Goal: Obtain resource: Download file/media

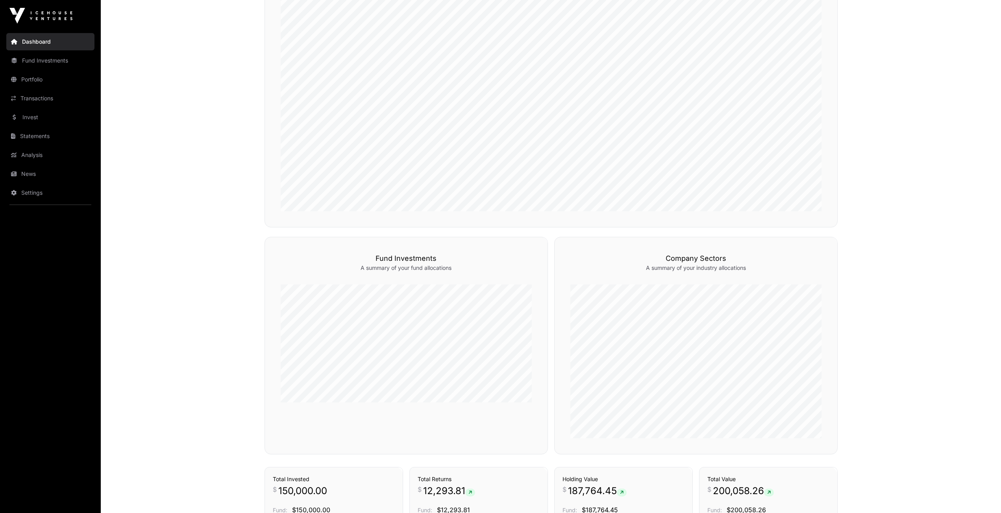
scroll to position [455, 0]
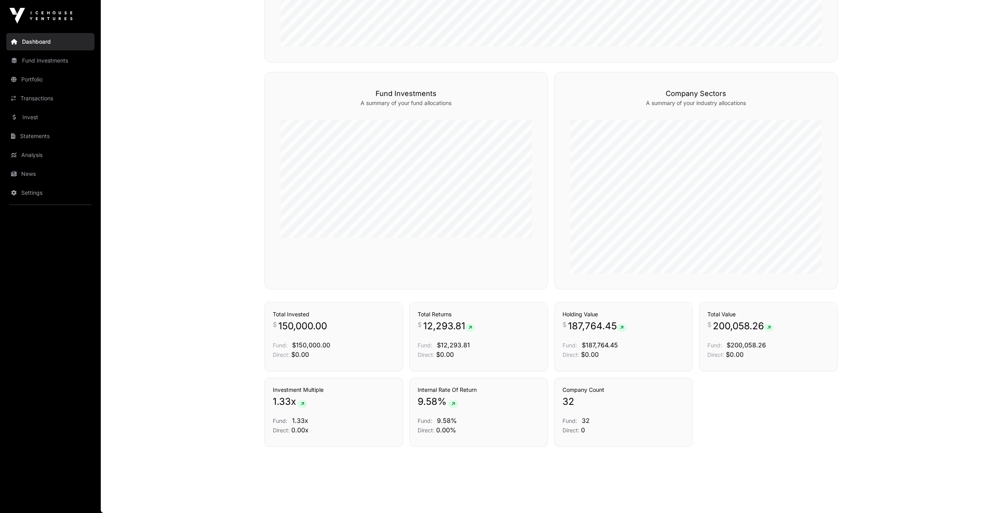
click at [450, 343] on span "$12,293.81" at bounding box center [453, 345] width 33 height 8
click at [48, 133] on link "Statements" at bounding box center [50, 136] width 88 height 17
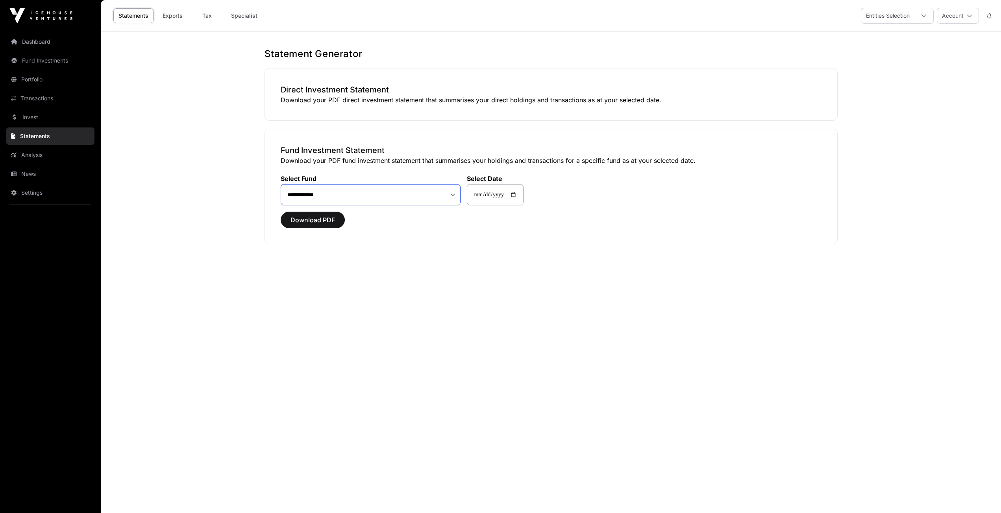
click at [392, 196] on select "**********" at bounding box center [371, 194] width 180 height 21
drag, startPoint x: 392, startPoint y: 196, endPoint x: 388, endPoint y: 199, distance: 5.0
click at [392, 196] on select "**********" at bounding box center [371, 194] width 180 height 21
click at [312, 217] on span "Download PDF" at bounding box center [313, 219] width 44 height 9
click at [480, 72] on div "Direct Investment Statement Download your PDF direct investment statement that …" at bounding box center [551, 94] width 573 height 53
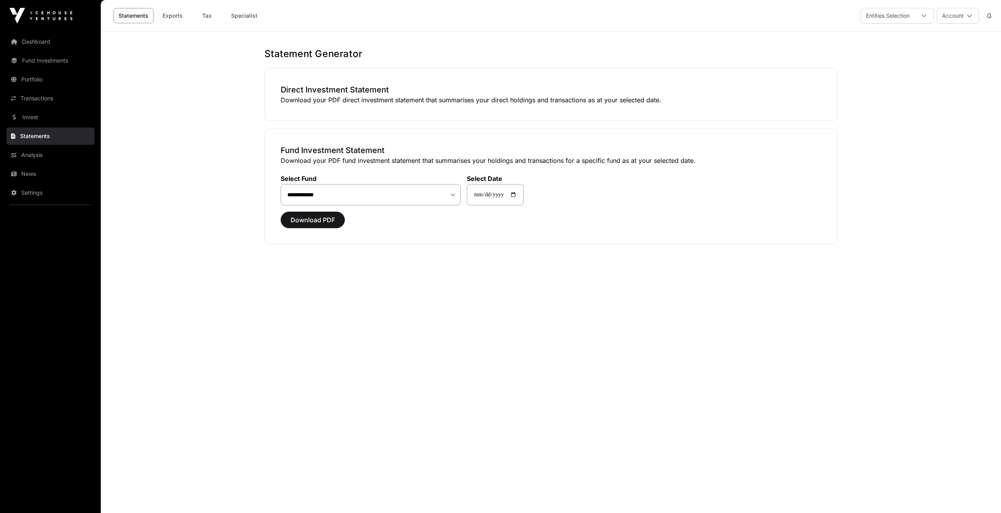
click at [618, 69] on div "Direct Investment Statement Download your PDF direct investment statement that …" at bounding box center [551, 94] width 573 height 53
drag, startPoint x: 347, startPoint y: 4, endPoint x: 386, endPoint y: 19, distance: 42.4
click at [386, 19] on div "Statements Exports Tax Specialist Entities Selection Account" at bounding box center [551, 16] width 891 height 32
